Goal: Task Accomplishment & Management: Use online tool/utility

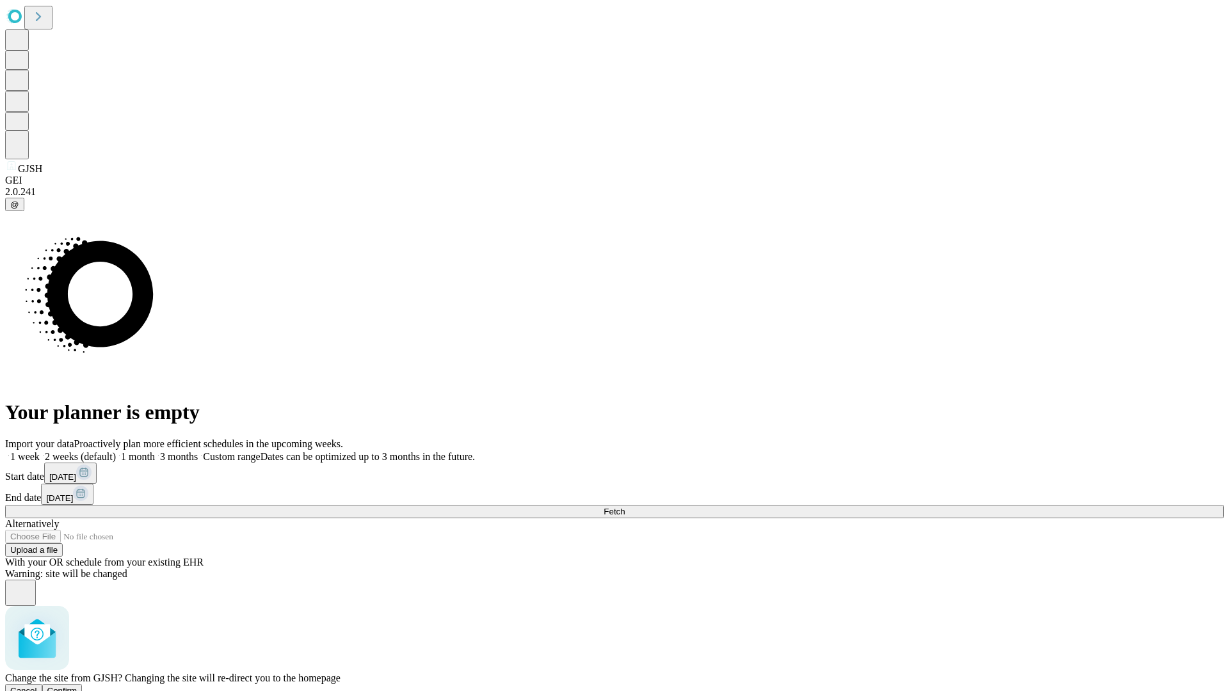
click at [77, 686] on span "Confirm" at bounding box center [62, 691] width 30 height 10
click at [155, 451] on label "1 month" at bounding box center [135, 456] width 39 height 11
click at [624, 507] on span "Fetch" at bounding box center [613, 512] width 21 height 10
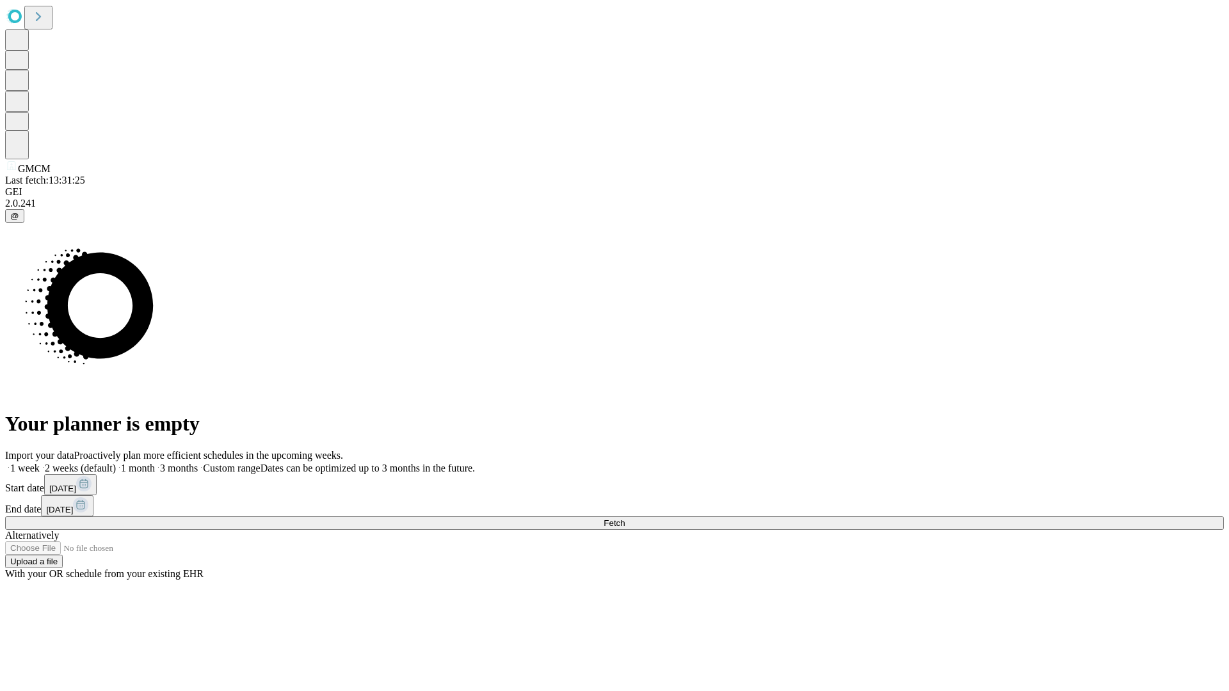
click at [155, 463] on label "1 month" at bounding box center [135, 468] width 39 height 11
click at [624, 518] on span "Fetch" at bounding box center [613, 523] width 21 height 10
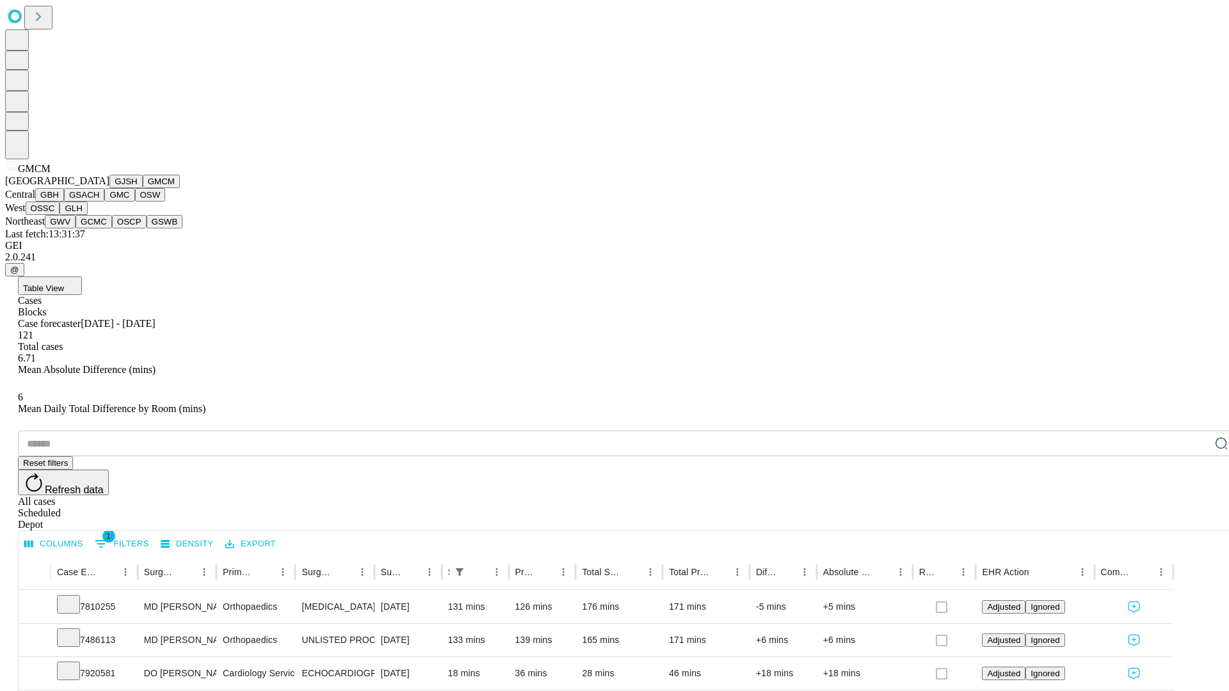
click at [64, 202] on button "GBH" at bounding box center [49, 194] width 29 height 13
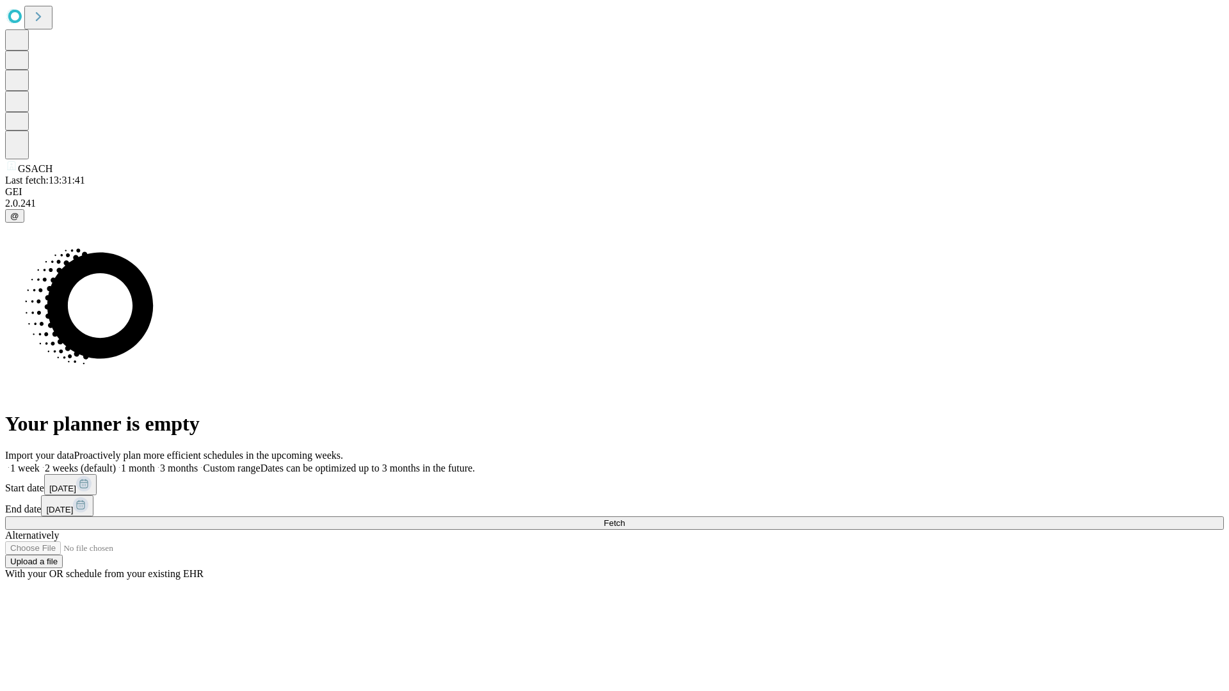
click at [155, 463] on label "1 month" at bounding box center [135, 468] width 39 height 11
click at [624, 518] on span "Fetch" at bounding box center [613, 523] width 21 height 10
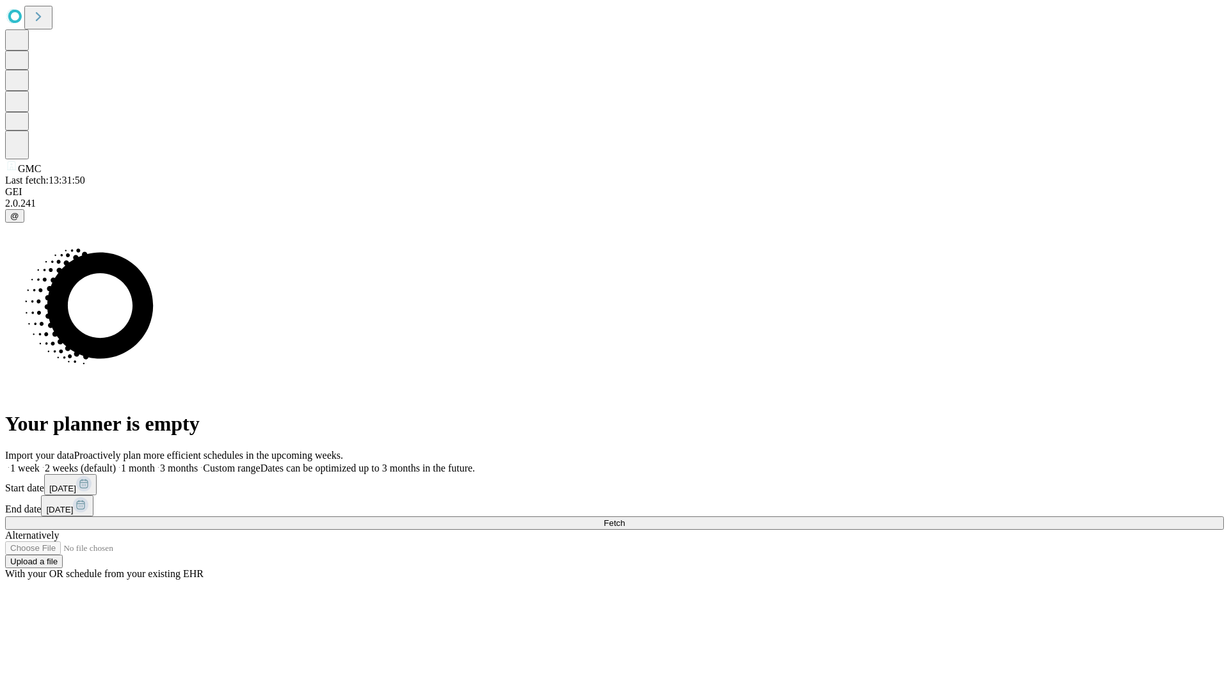
click at [155, 463] on label "1 month" at bounding box center [135, 468] width 39 height 11
click at [624, 518] on span "Fetch" at bounding box center [613, 523] width 21 height 10
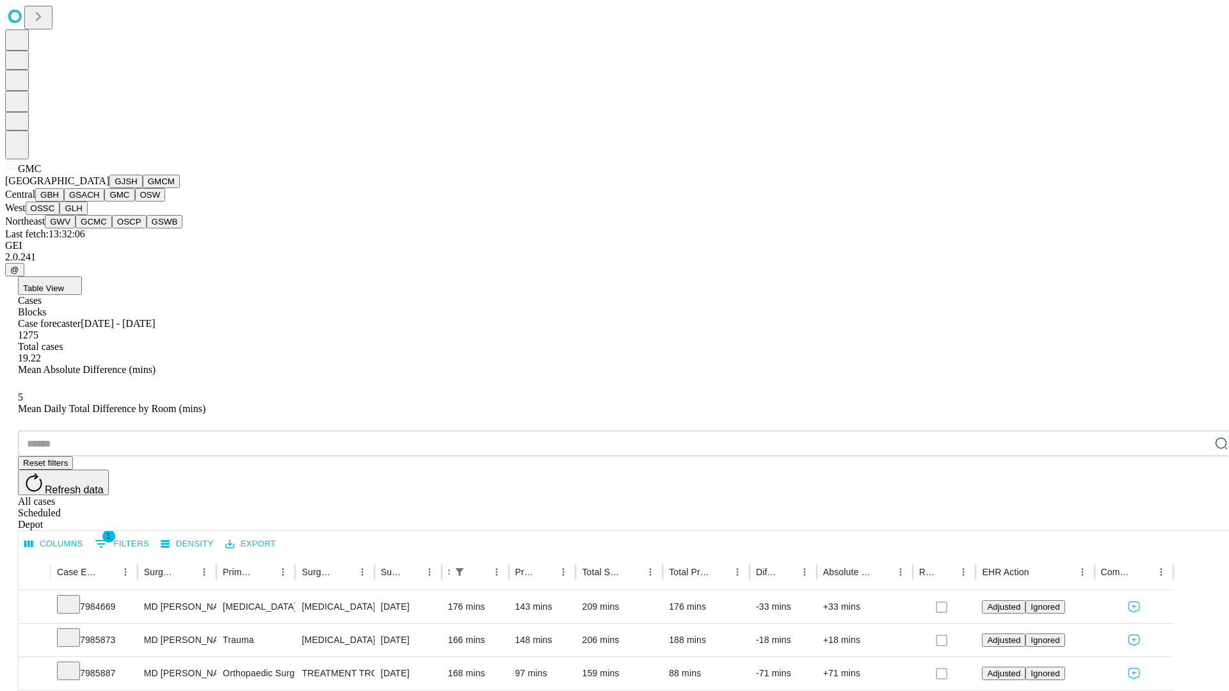
click at [135, 202] on button "OSW" at bounding box center [150, 194] width 31 height 13
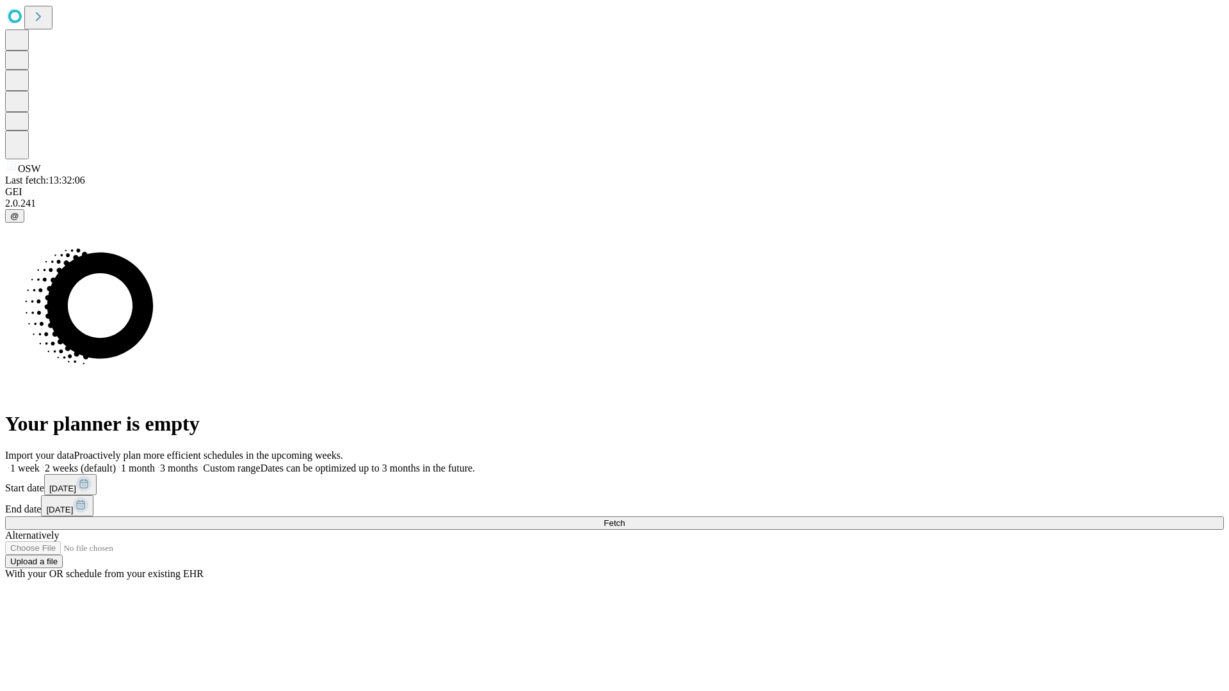
click at [155, 463] on label "1 month" at bounding box center [135, 468] width 39 height 11
click at [624, 518] on span "Fetch" at bounding box center [613, 523] width 21 height 10
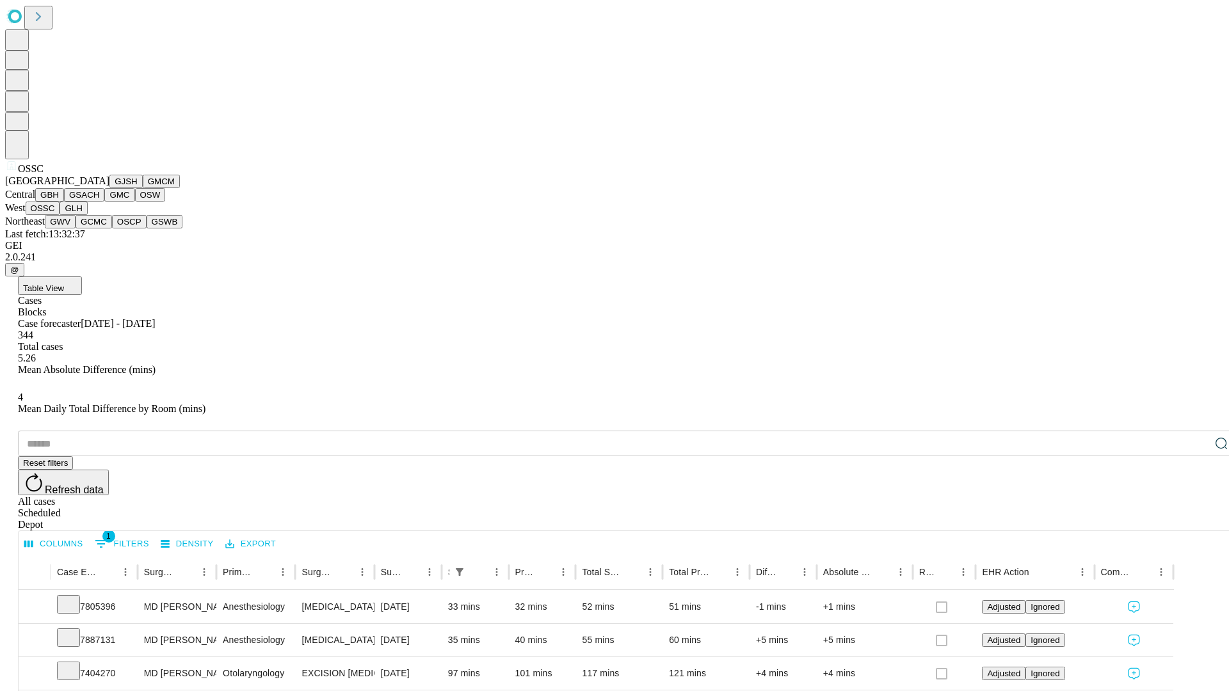
click at [87, 215] on button "GLH" at bounding box center [74, 208] width 28 height 13
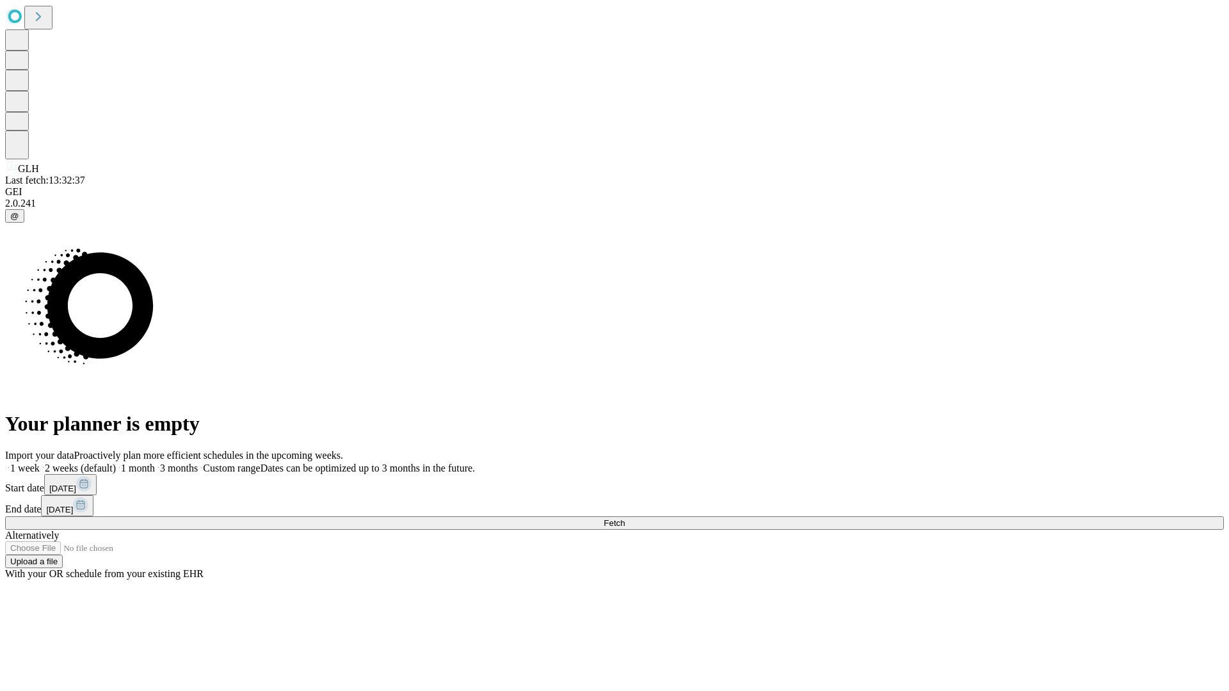
click at [155, 463] on label "1 month" at bounding box center [135, 468] width 39 height 11
click at [624, 518] on span "Fetch" at bounding box center [613, 523] width 21 height 10
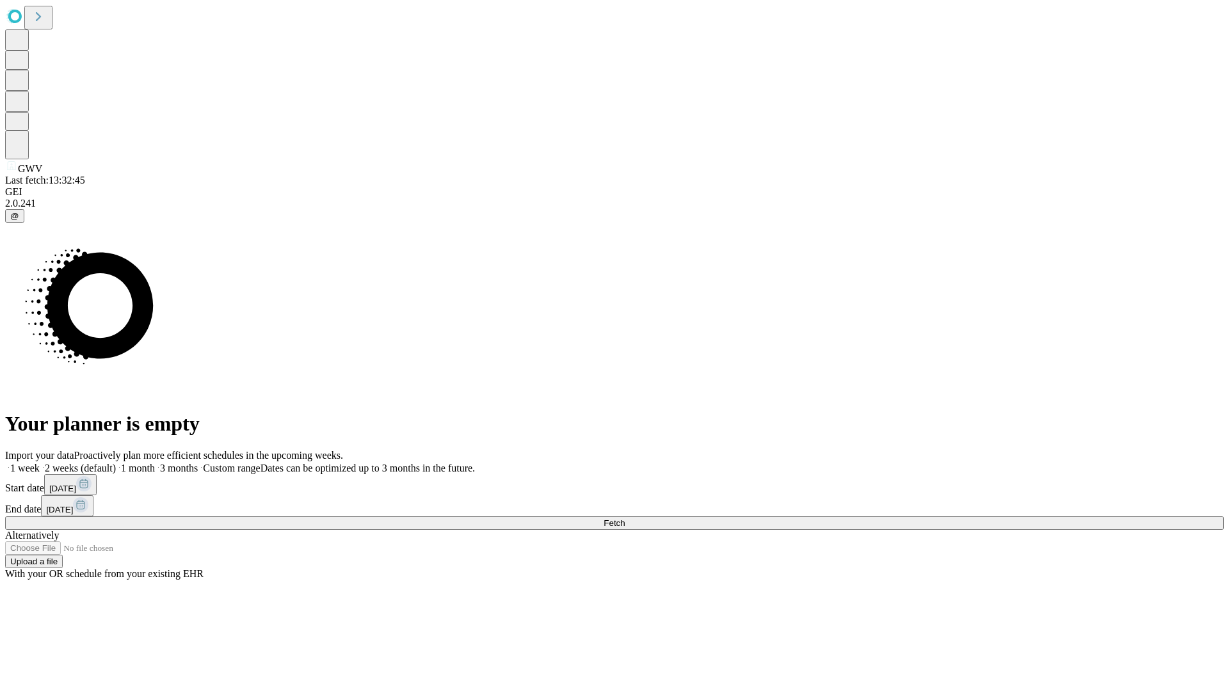
click at [155, 463] on label "1 month" at bounding box center [135, 468] width 39 height 11
click at [624, 518] on span "Fetch" at bounding box center [613, 523] width 21 height 10
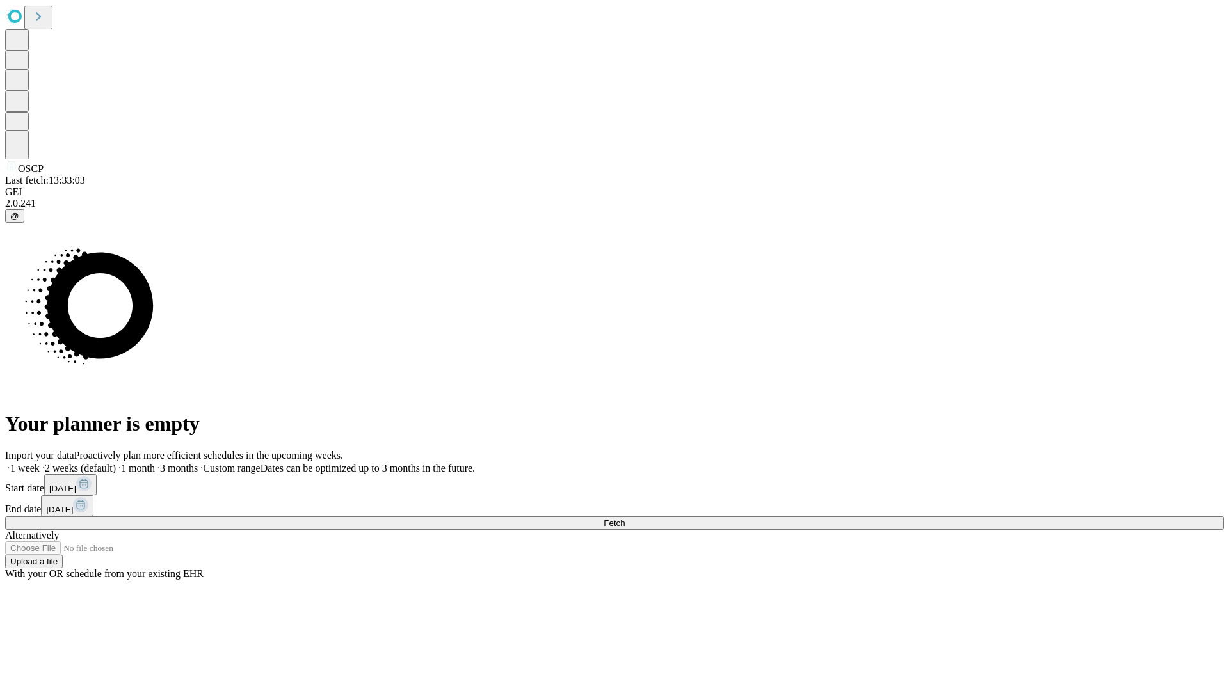
click at [624, 518] on span "Fetch" at bounding box center [613, 523] width 21 height 10
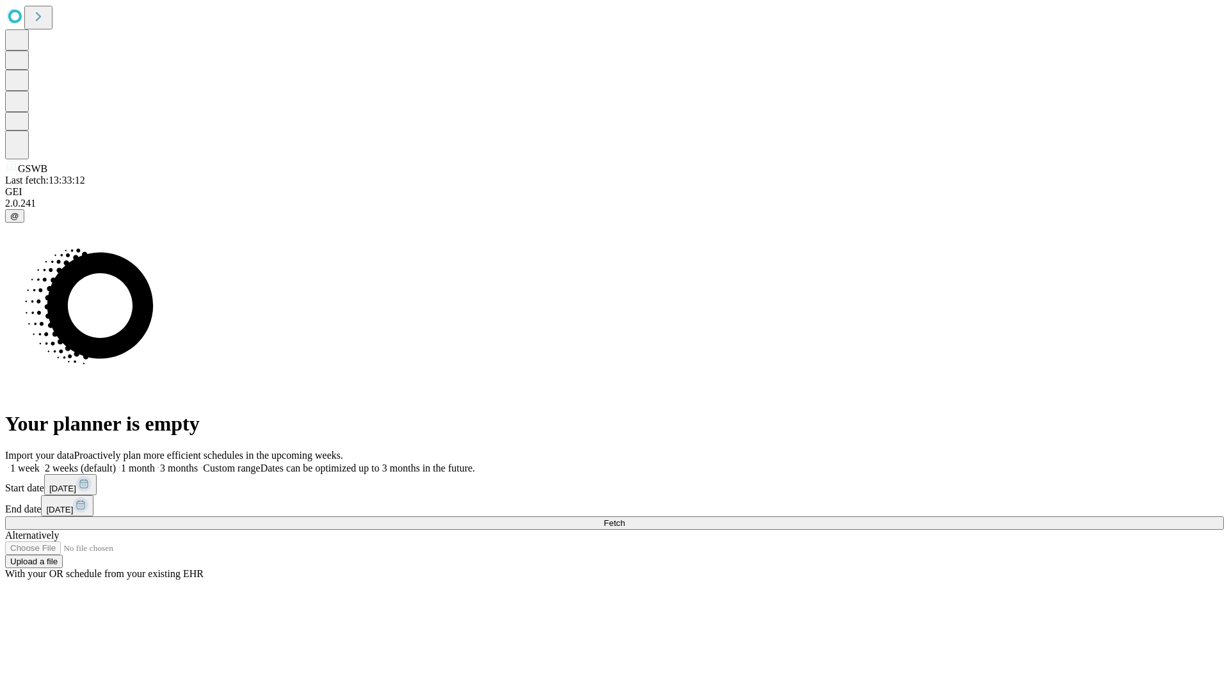
click at [155, 463] on label "1 month" at bounding box center [135, 468] width 39 height 11
click at [624, 518] on span "Fetch" at bounding box center [613, 523] width 21 height 10
